Goal: Information Seeking & Learning: Find specific fact

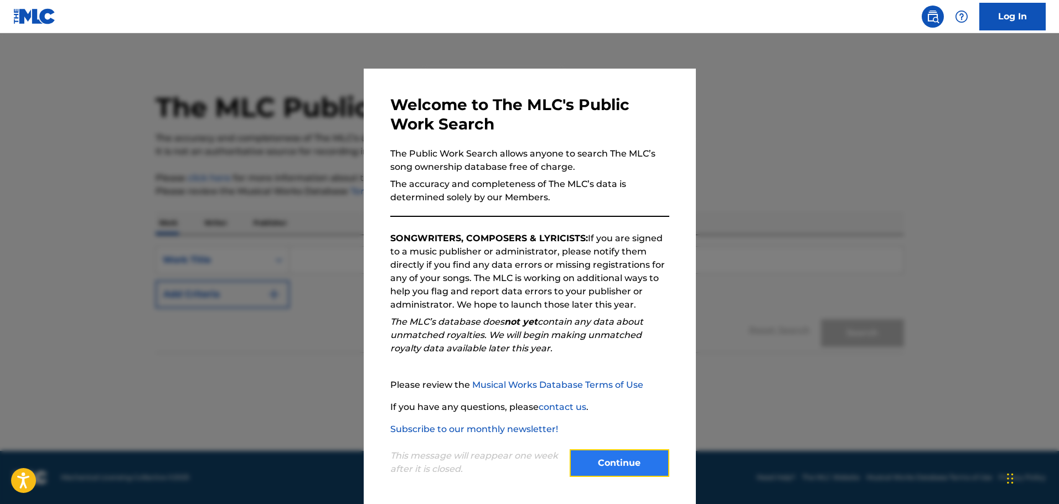
click at [624, 463] on button "Continue" at bounding box center [619, 463] width 100 height 28
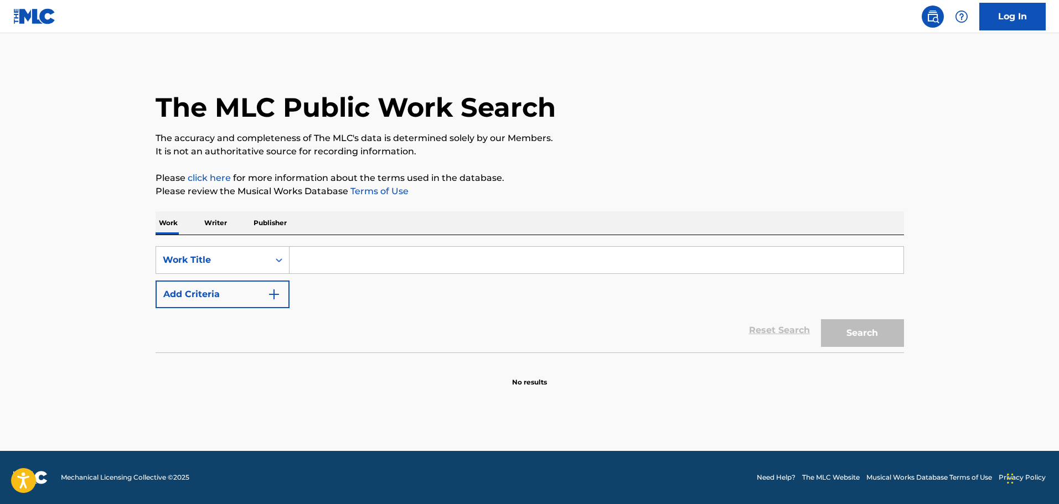
click at [275, 224] on p "Publisher" at bounding box center [270, 222] width 40 height 23
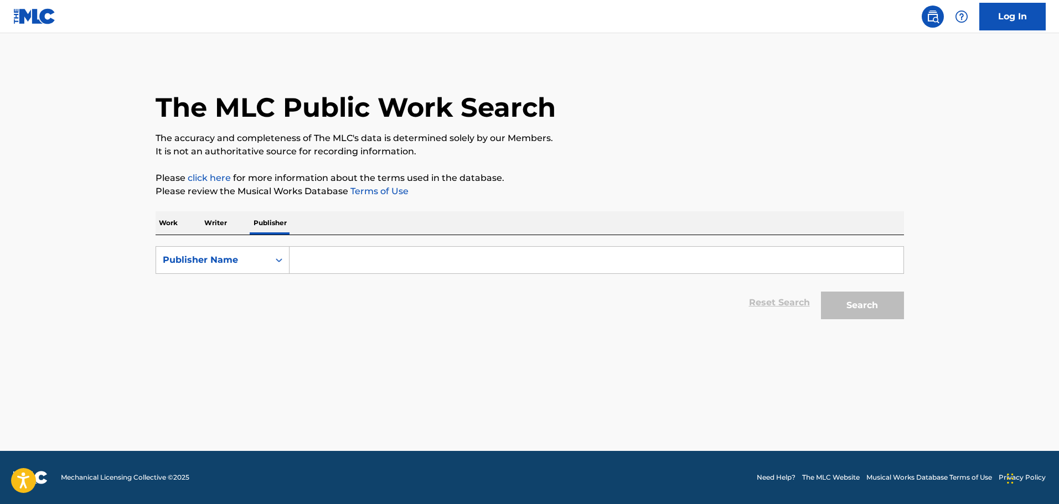
click at [308, 259] on input "Search Form" at bounding box center [596, 260] width 614 height 27
paste input "[PERSON_NAME] Breaky Heart Music"
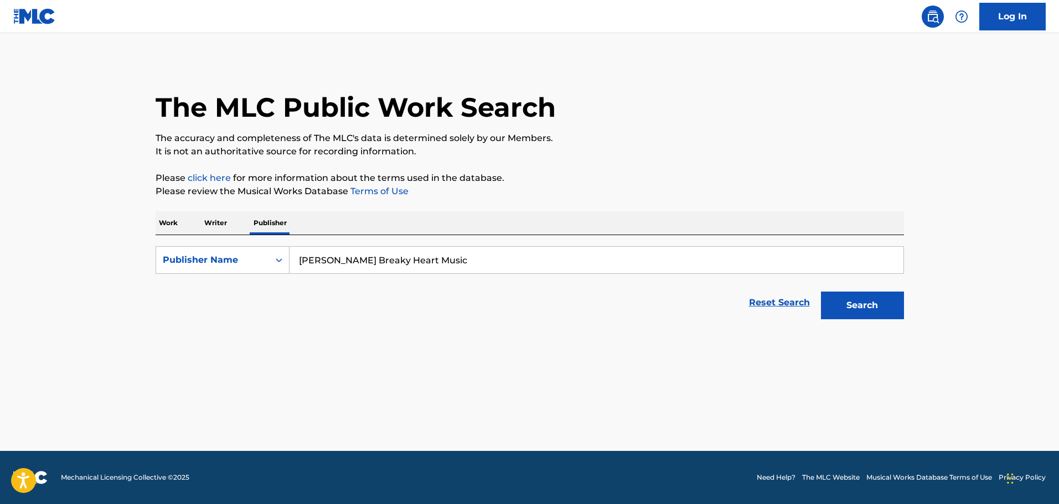
type input "[PERSON_NAME] Breaky Heart Music"
click at [821, 292] on button "Search" at bounding box center [862, 306] width 83 height 28
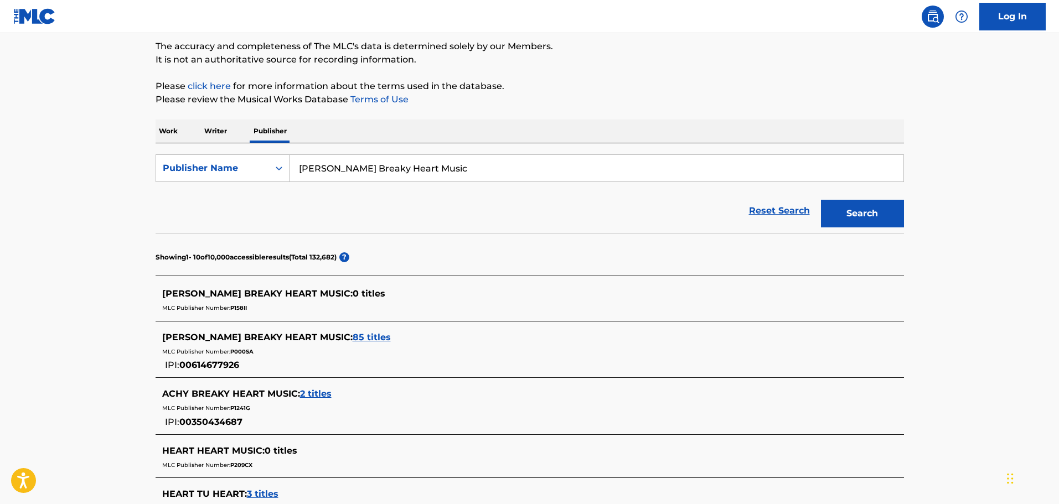
scroll to position [111, 0]
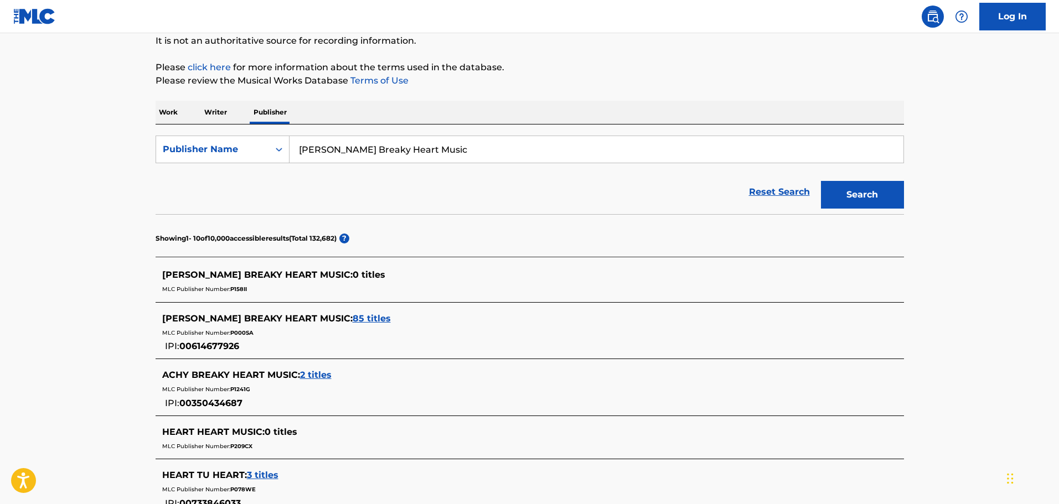
click at [352, 319] on span "85 titles" at bounding box center [371, 318] width 38 height 11
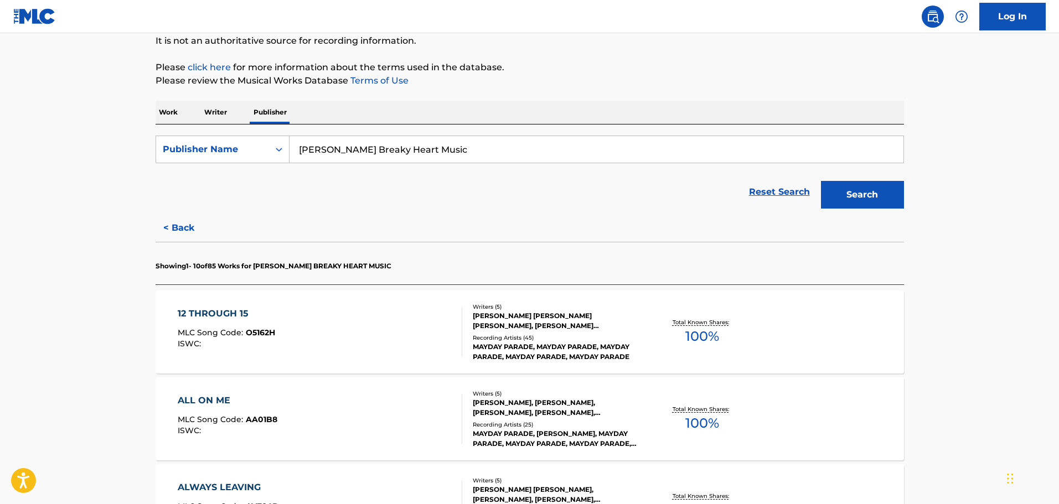
click at [588, 324] on div "[PERSON_NAME] [PERSON_NAME] [PERSON_NAME], [PERSON_NAME] [PERSON_NAME], [PERSON…" at bounding box center [556, 321] width 167 height 20
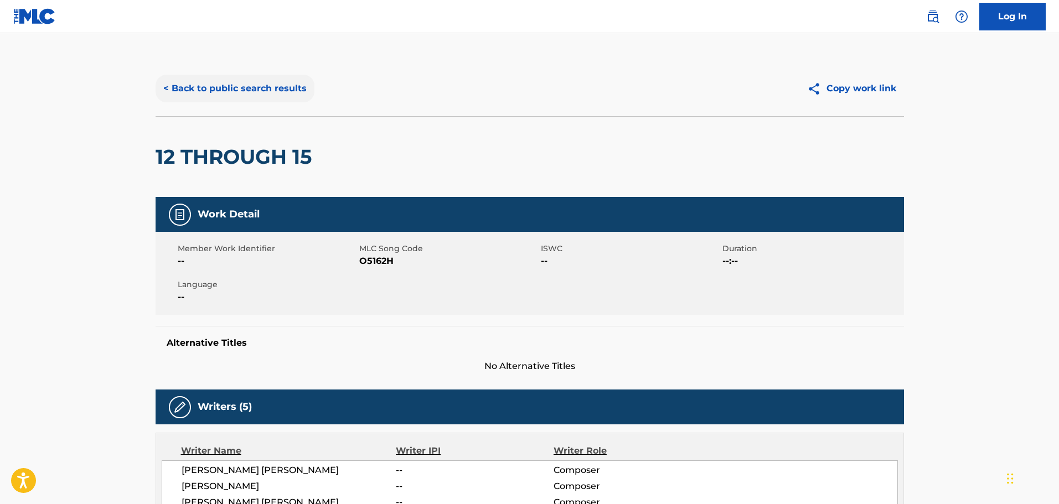
click at [191, 87] on button "< Back to public search results" at bounding box center [234, 89] width 159 height 28
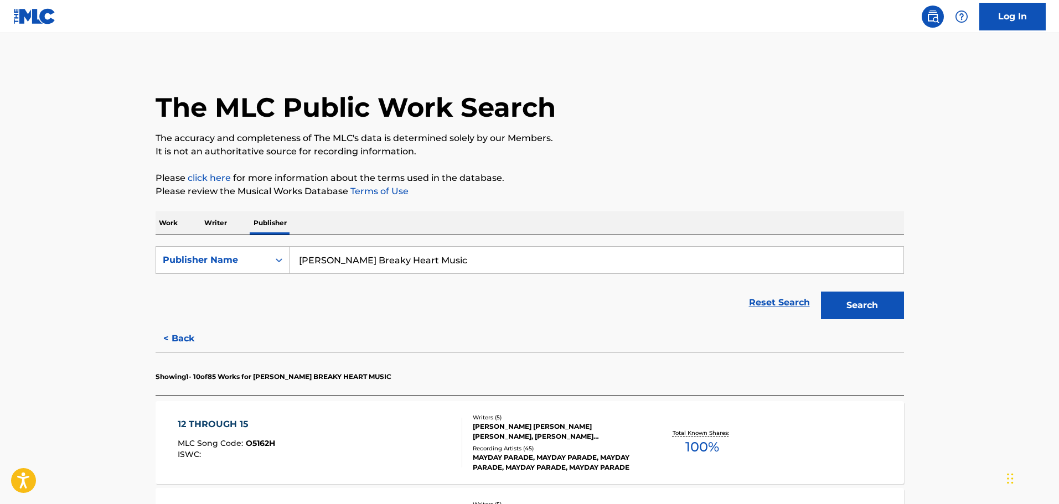
click at [175, 226] on p "Work" at bounding box center [167, 222] width 25 height 23
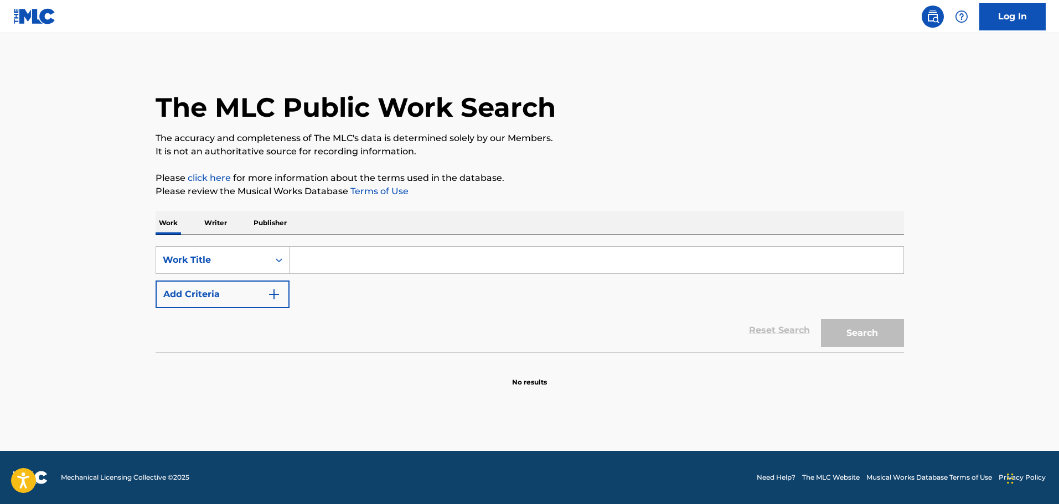
click at [308, 263] on input "Search Form" at bounding box center [596, 260] width 614 height 27
paste input "[PERSON_NAME] Breaky Heart Music"
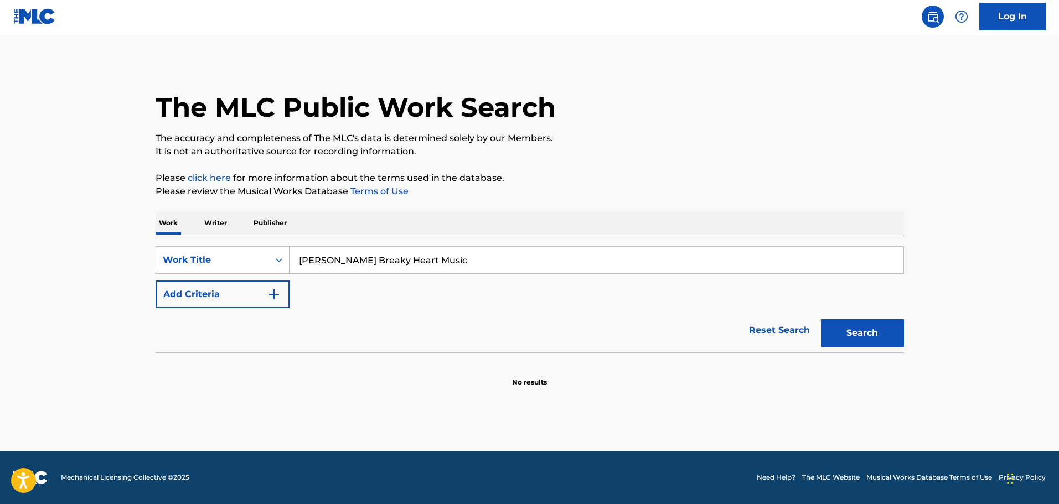
click at [456, 262] on input "[PERSON_NAME] Breaky Heart Music" at bounding box center [596, 260] width 614 height 27
paste input "Golden Days"
type input "Golden Days"
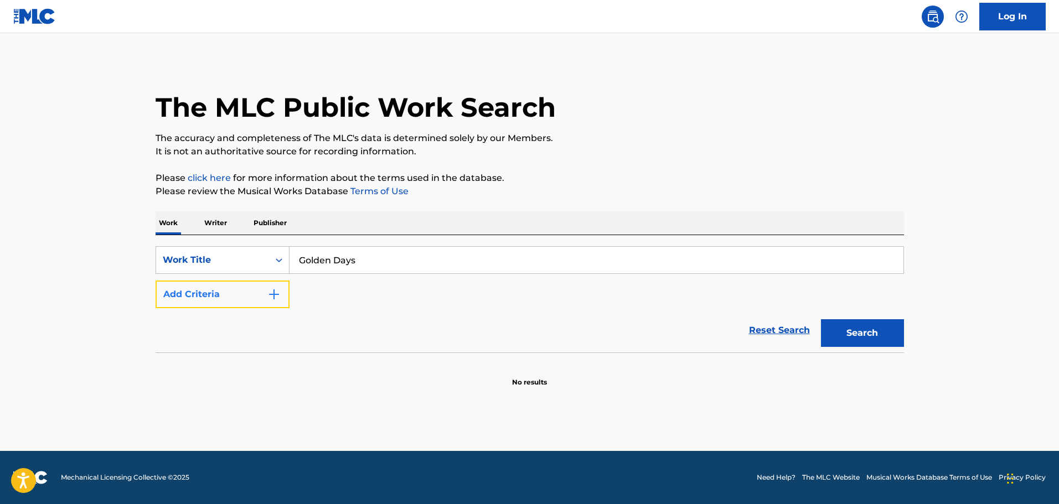
click at [268, 299] on img "Search Form" at bounding box center [273, 294] width 13 height 13
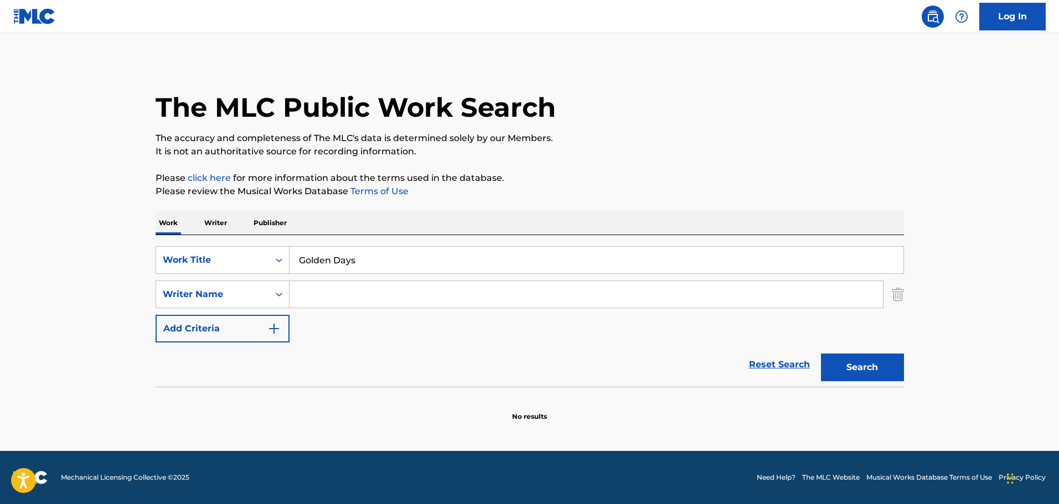
click at [469, 304] on input "Search Form" at bounding box center [585, 294] width 593 height 27
paste input "[PERSON_NAME]"
type input "[PERSON_NAME]"
click at [854, 364] on button "Search" at bounding box center [862, 368] width 83 height 28
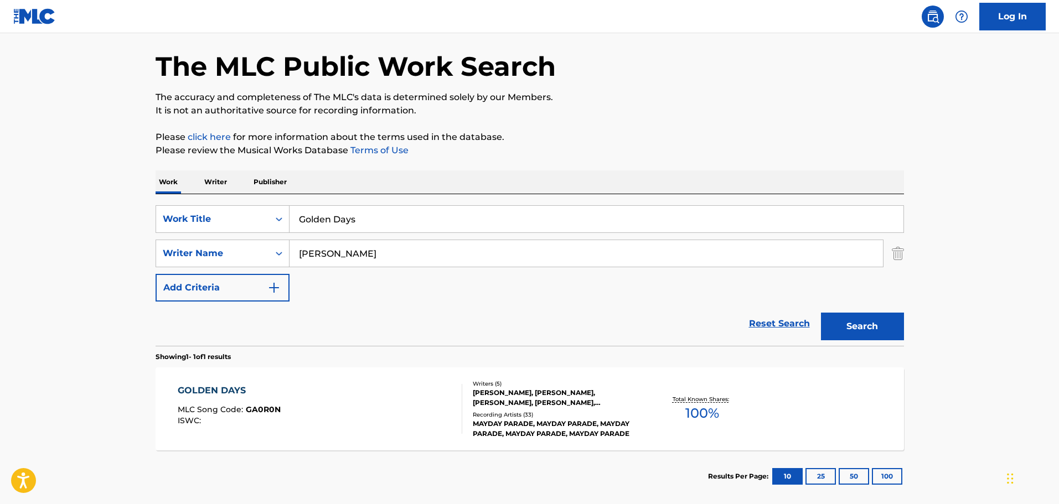
scroll to position [98, 0]
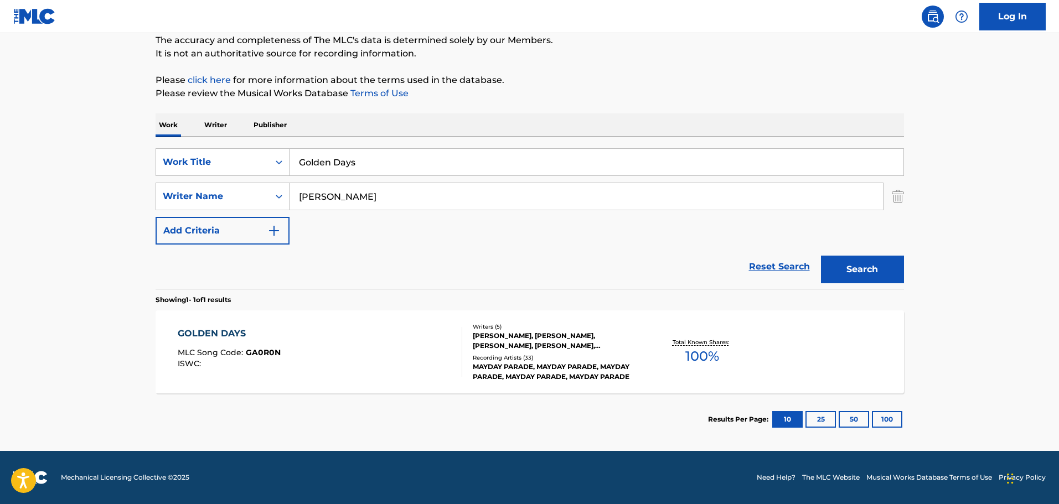
click at [568, 341] on div "[PERSON_NAME], [PERSON_NAME], [PERSON_NAME], [PERSON_NAME], [PERSON_NAME]" at bounding box center [556, 341] width 167 height 20
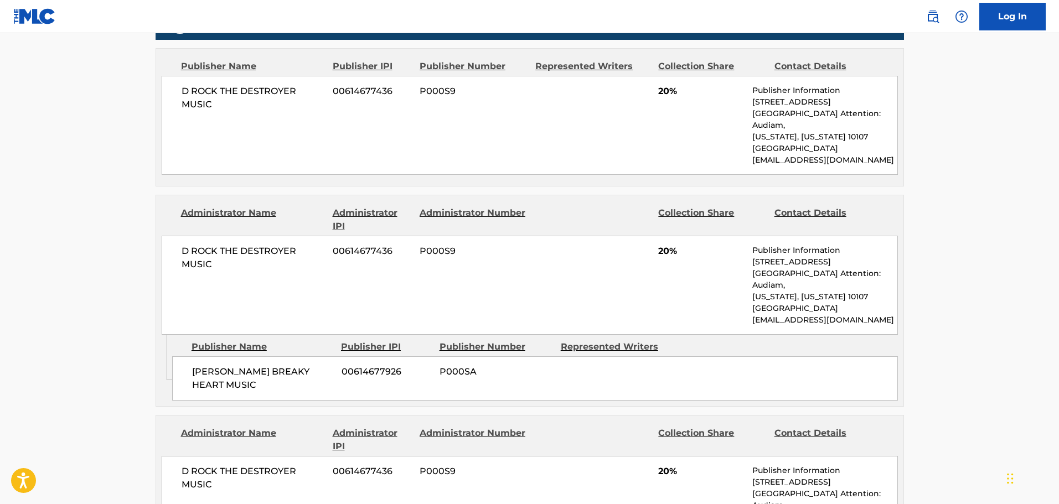
scroll to position [553, 0]
